Goal: Transaction & Acquisition: Subscribe to service/newsletter

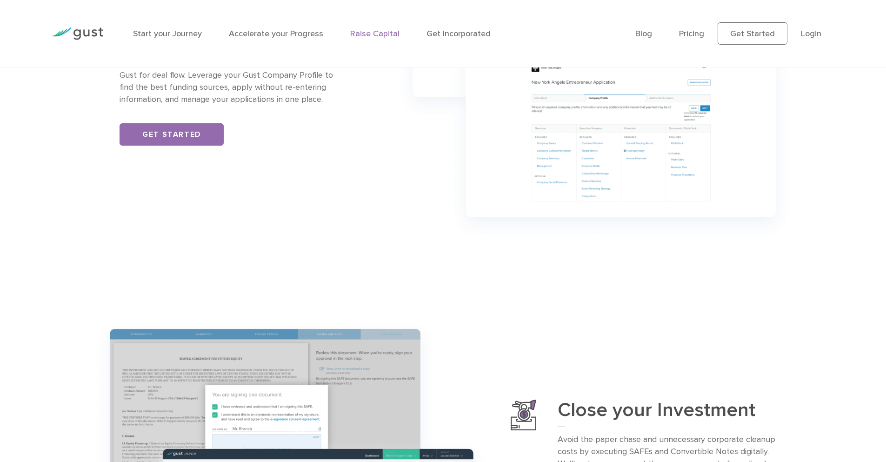
click at [697, 27] on li "Pricing" at bounding box center [691, 33] width 25 height 13
click at [694, 33] on link "Pricing" at bounding box center [691, 34] width 25 height 10
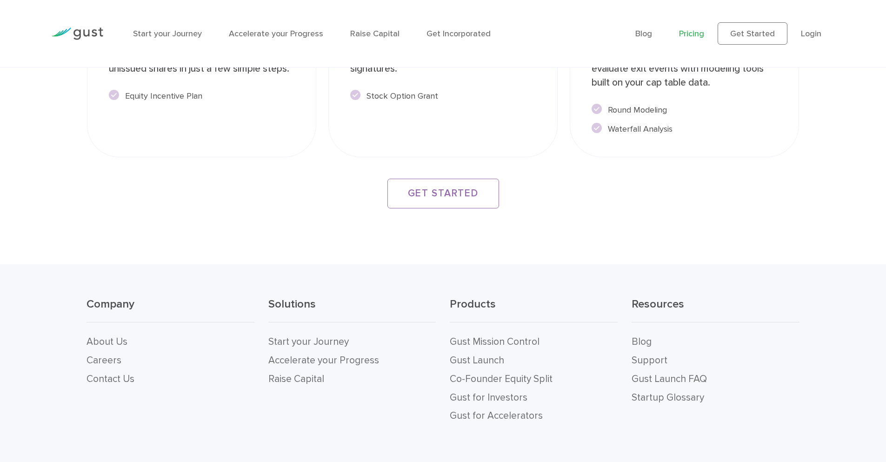
scroll to position [1792, 0]
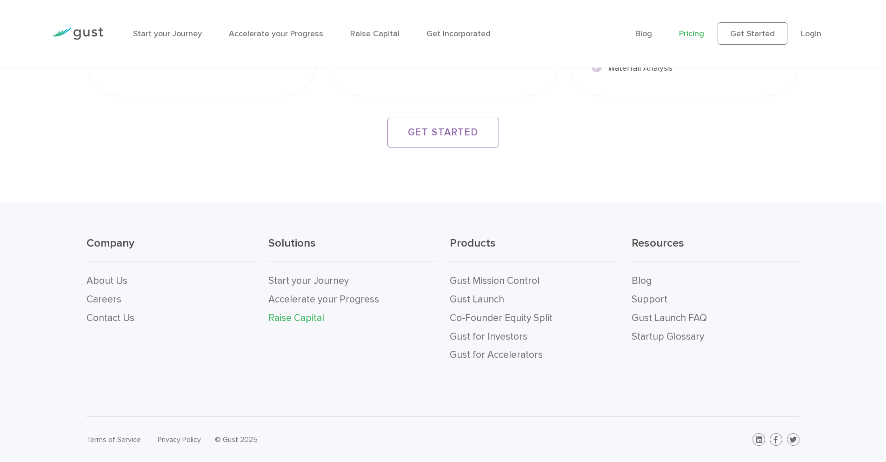
click at [297, 313] on link "Raise Capital" at bounding box center [296, 318] width 56 height 12
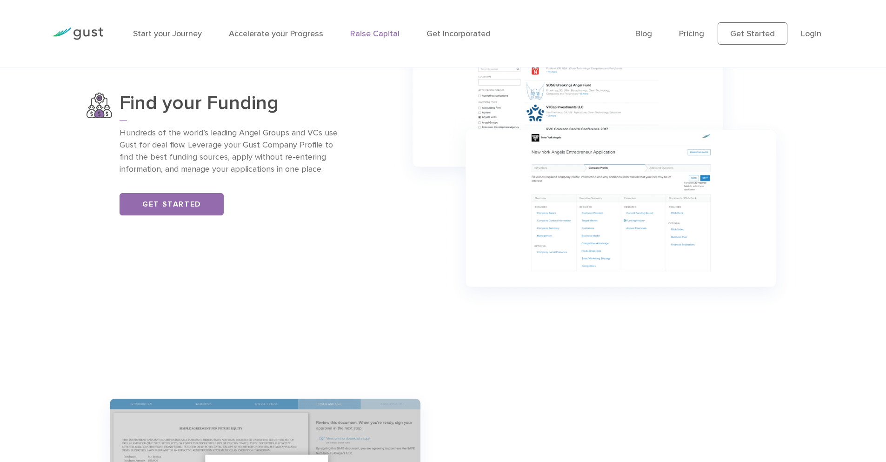
scroll to position [781, 0]
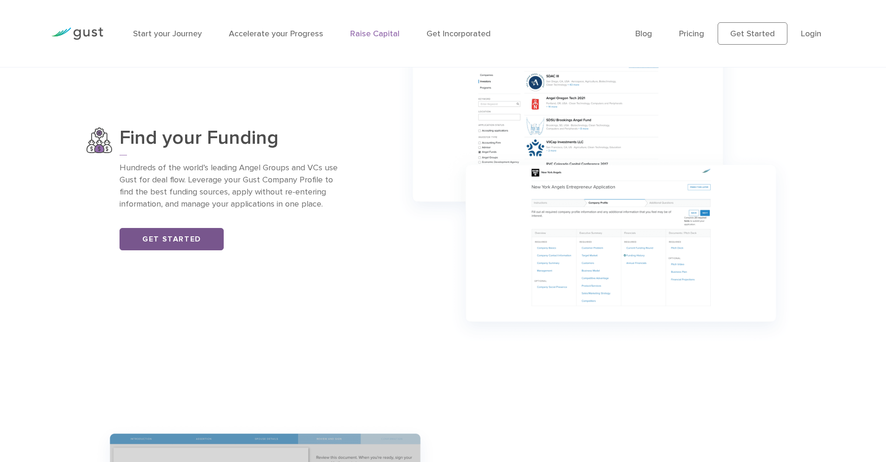
click at [177, 242] on link "Get Started" at bounding box center [172, 239] width 104 height 22
